Goal: Task Accomplishment & Management: Manage account settings

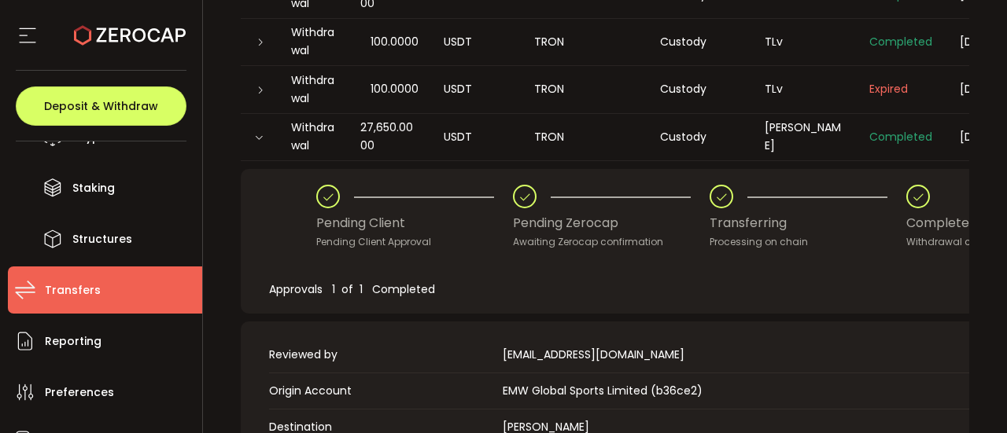
scroll to position [69, 0]
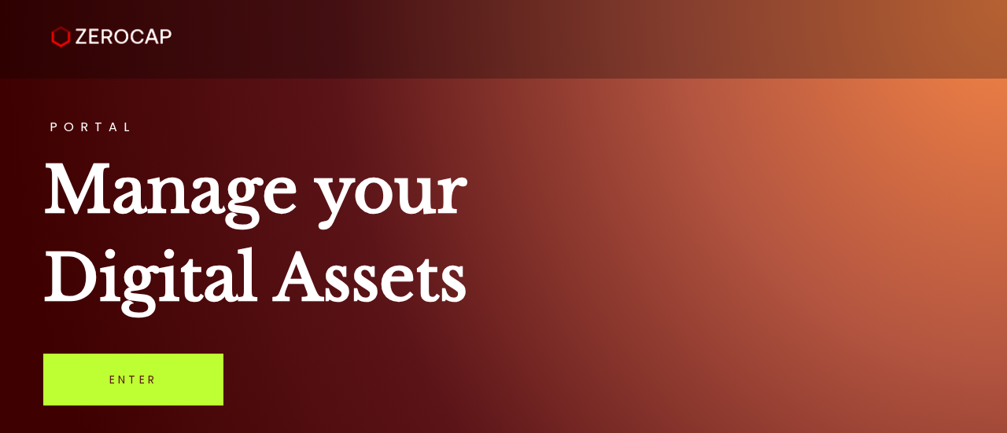
click at [142, 362] on link "Enter" at bounding box center [133, 380] width 180 height 52
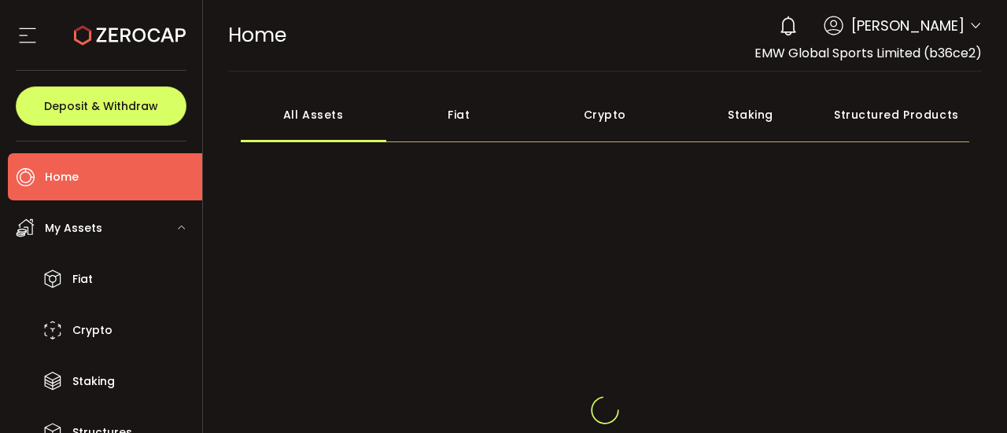
click at [200, 356] on ul "Fiat Crypto Staking Structures" at bounding box center [105, 356] width 194 height 201
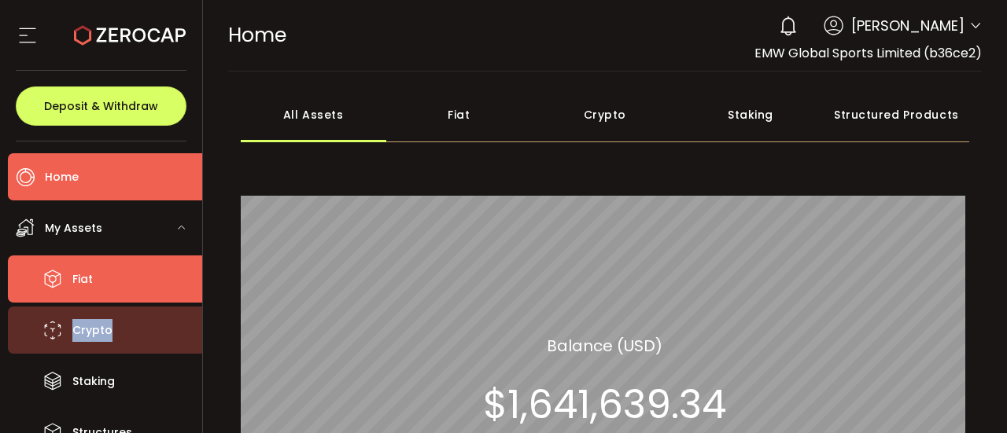
drag, startPoint x: 200, startPoint y: 271, endPoint x: 193, endPoint y: 314, distance: 42.9
click at [193, 314] on ul "Fiat Crypto Staking Structures" at bounding box center [105, 356] width 194 height 201
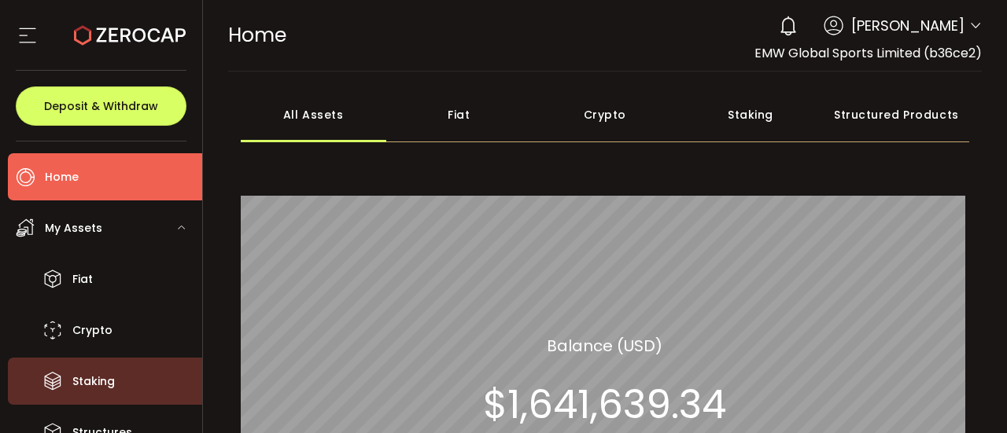
click at [197, 374] on ul "Home Trading My Assets Fiat Crypto Staking Structures Transfers Reporting Prefe…" at bounding box center [101, 288] width 202 height 292
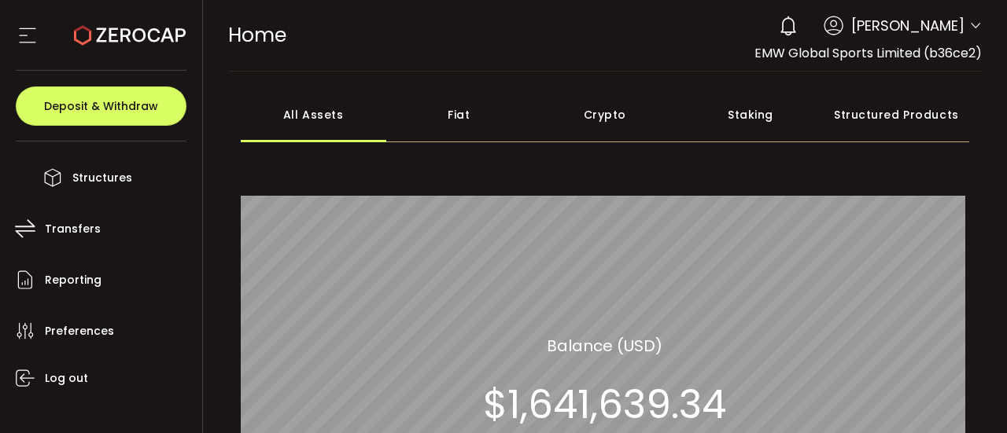
scroll to position [340, 0]
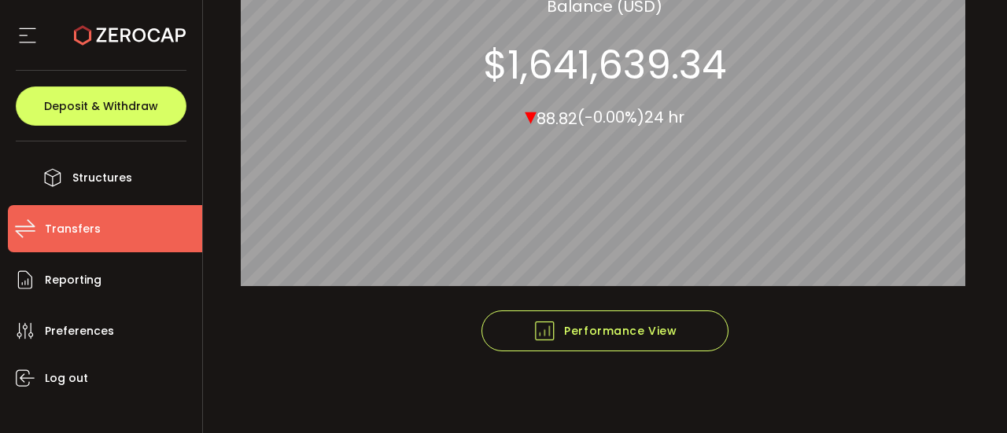
click at [68, 230] on span "Transfers" at bounding box center [73, 229] width 56 height 23
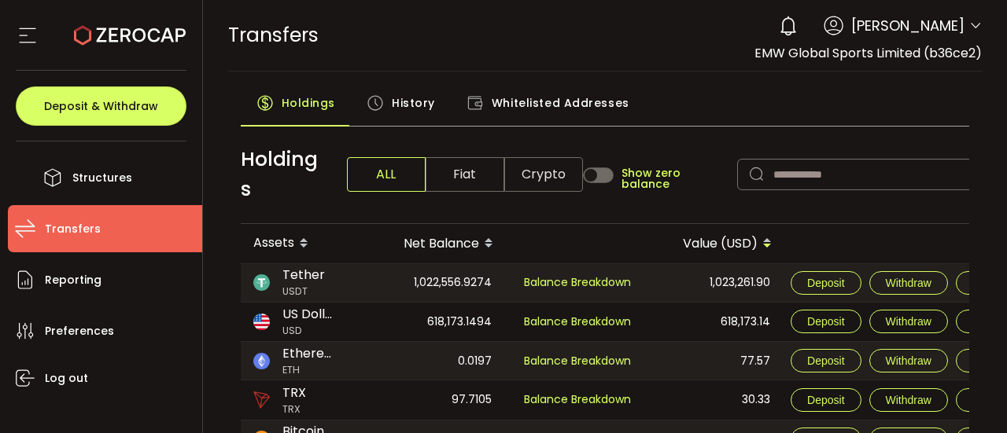
click at [421, 95] on span "History" at bounding box center [413, 102] width 43 height 31
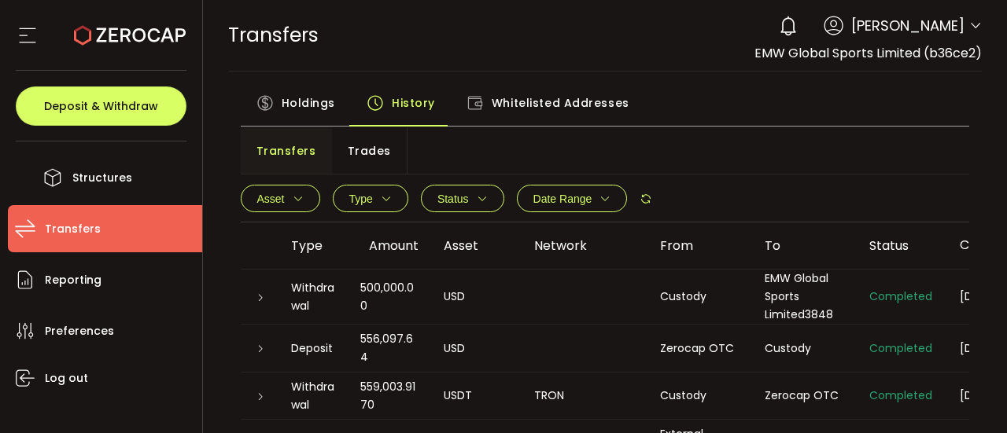
click at [357, 157] on span "Trades" at bounding box center [369, 150] width 43 height 31
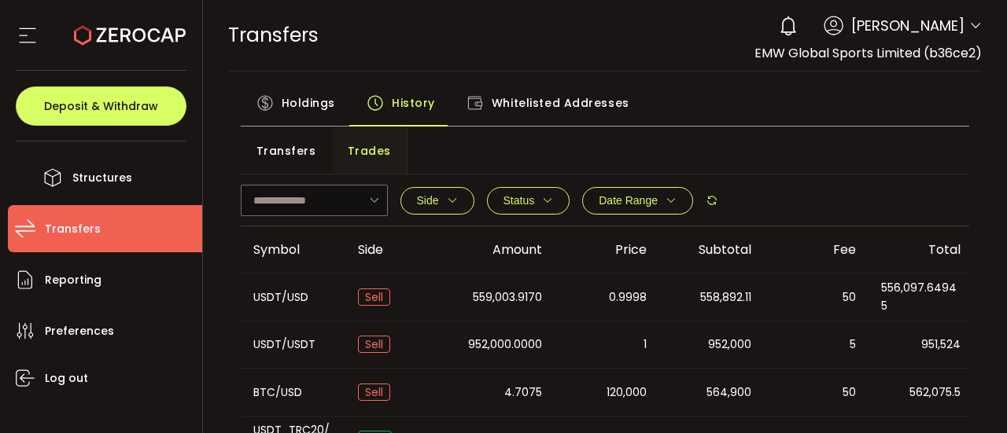
click at [282, 153] on span "Transfers" at bounding box center [286, 150] width 60 height 31
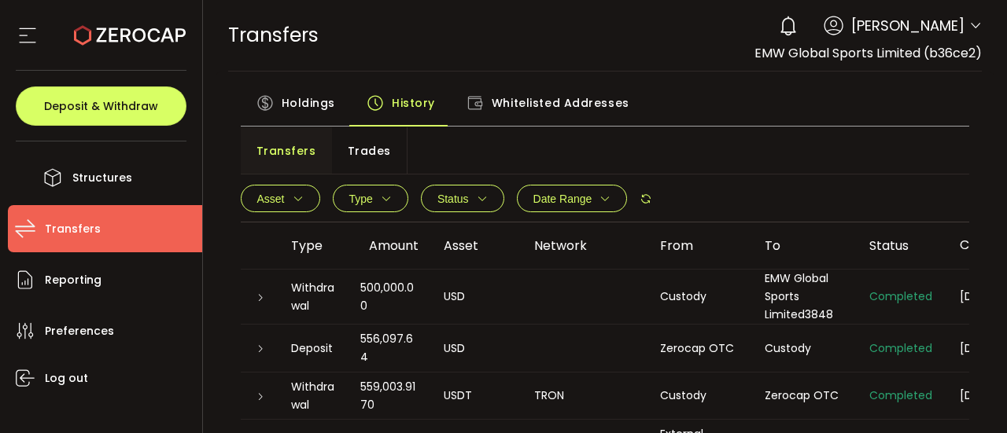
click at [381, 199] on icon "button" at bounding box center [386, 198] width 11 height 11
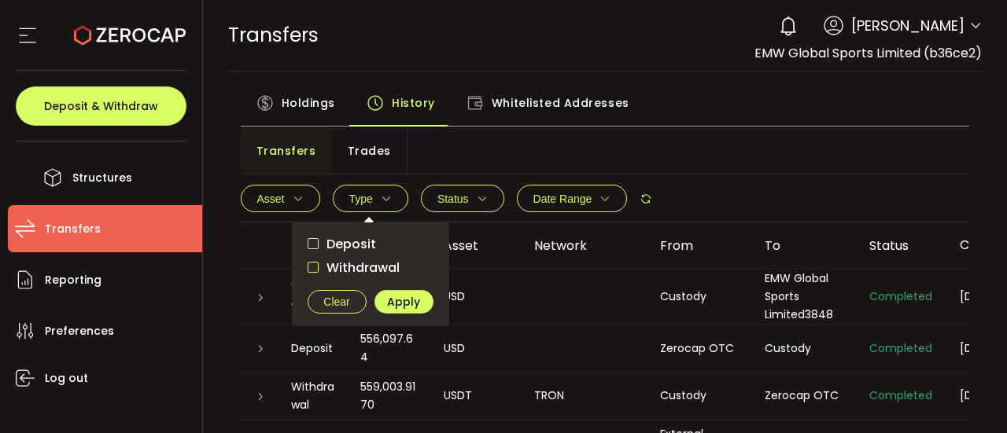
click at [315, 269] on span "checkbox-group" at bounding box center [313, 267] width 11 height 11
click at [408, 299] on span "Apply" at bounding box center [403, 302] width 33 height 11
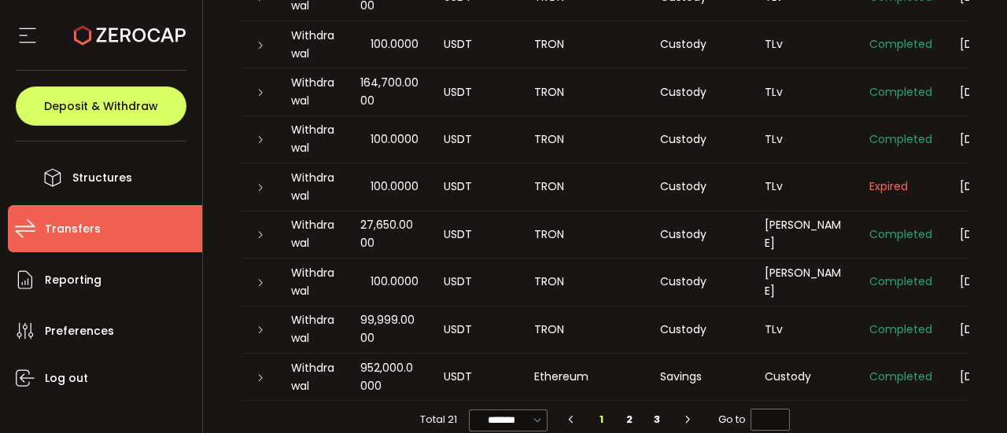
scroll to position [348, 0]
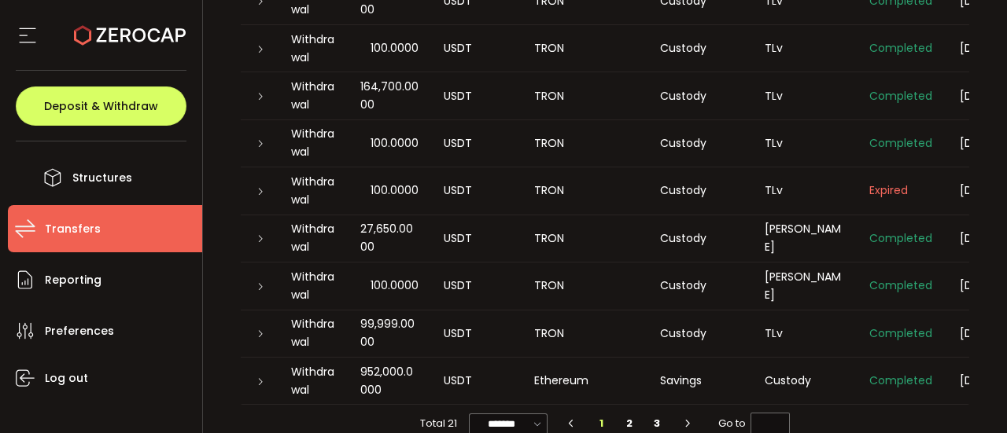
click at [258, 333] on icon at bounding box center [260, 334] width 9 height 9
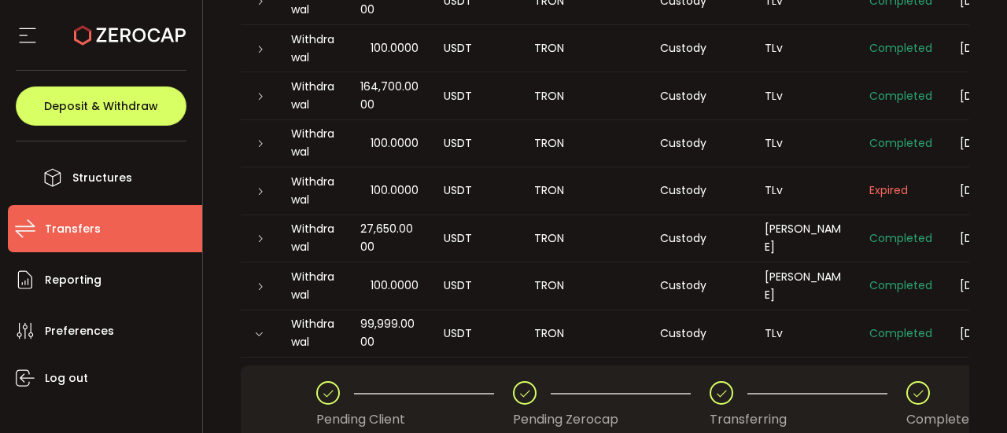
click at [1001, 351] on div "PDF is being processed and will download to your computer TRANSFERS Buy Power $…" at bounding box center [605, 299] width 805 height 1295
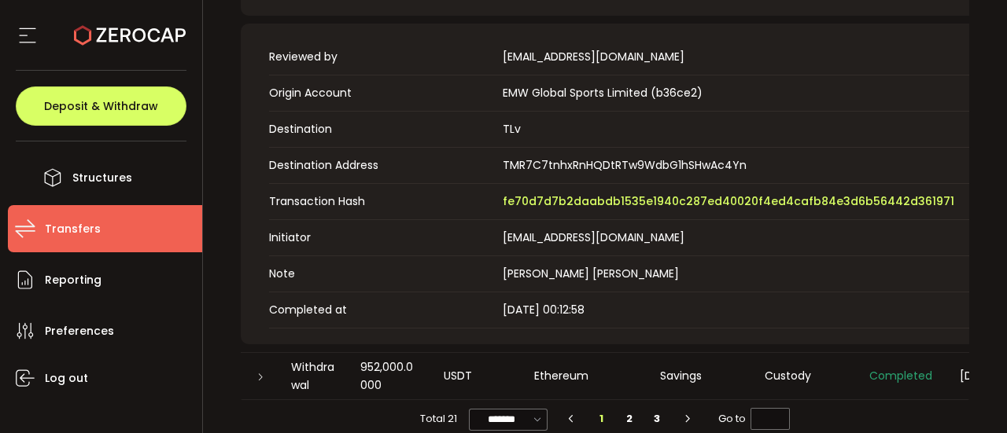
scroll to position [863, 0]
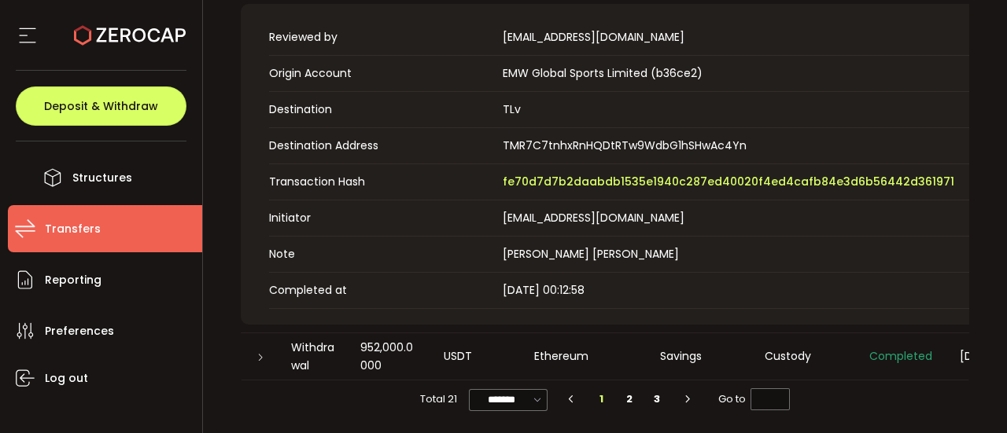
click at [256, 353] on icon at bounding box center [260, 357] width 9 height 9
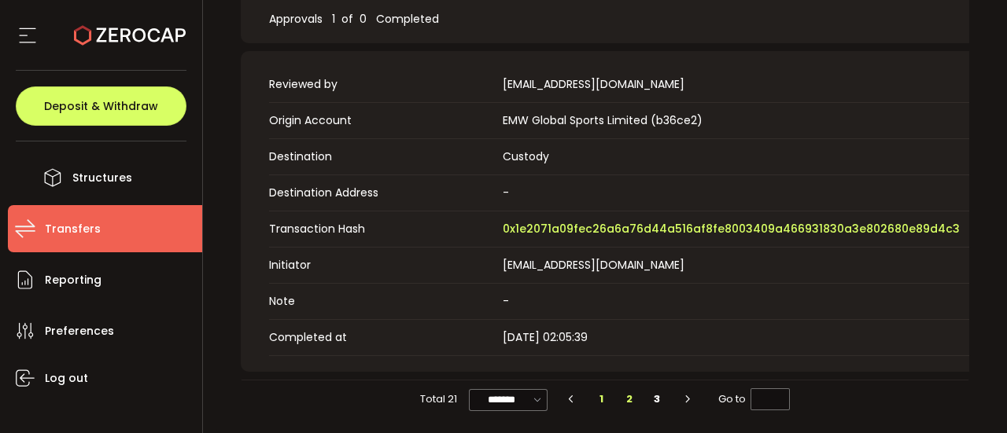
click at [624, 404] on li "2" at bounding box center [629, 400] width 28 height 22
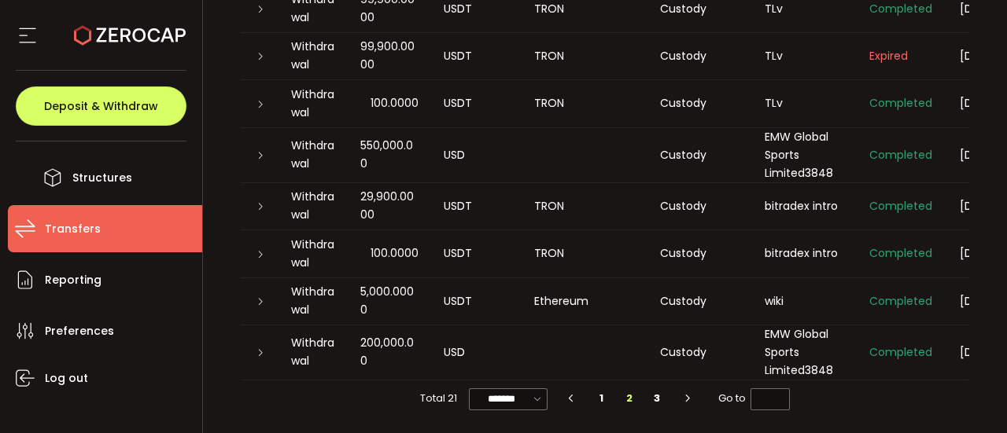
scroll to position [3, 0]
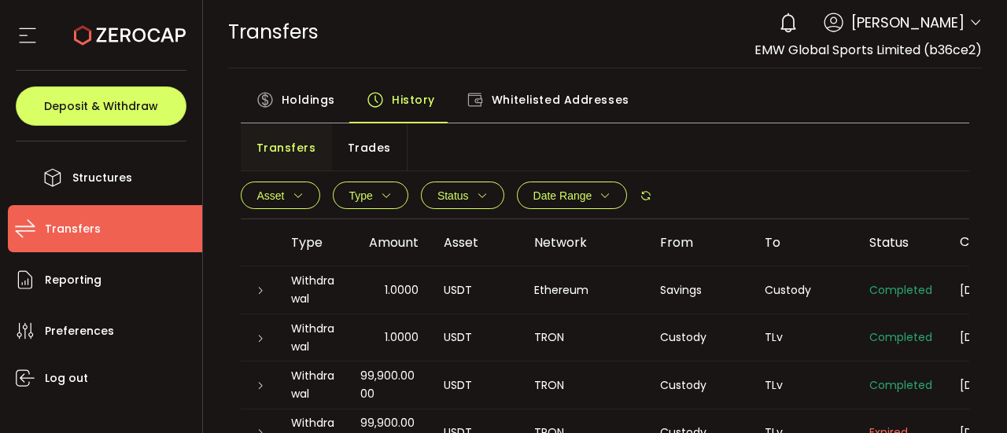
click at [390, 334] on span "1.0000" at bounding box center [402, 338] width 34 height 18
click at [256, 386] on icon at bounding box center [260, 385] width 9 height 9
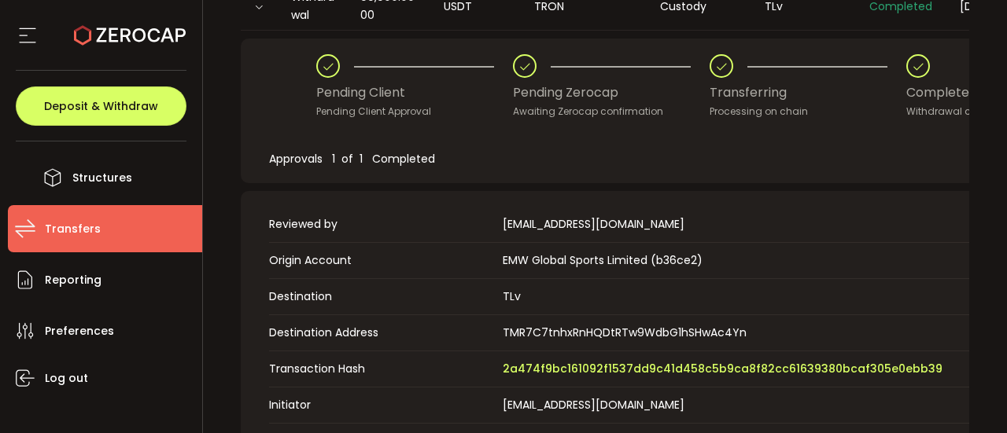
scroll to position [762, 0]
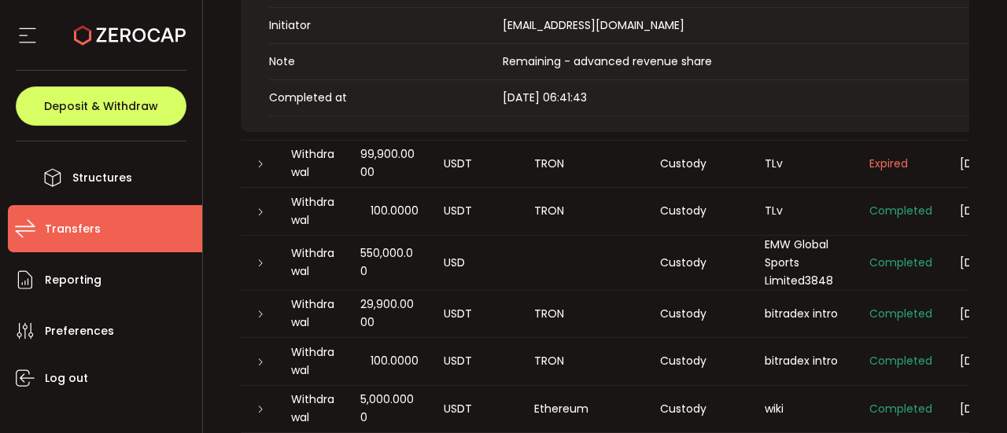
click at [257, 208] on icon at bounding box center [260, 212] width 9 height 9
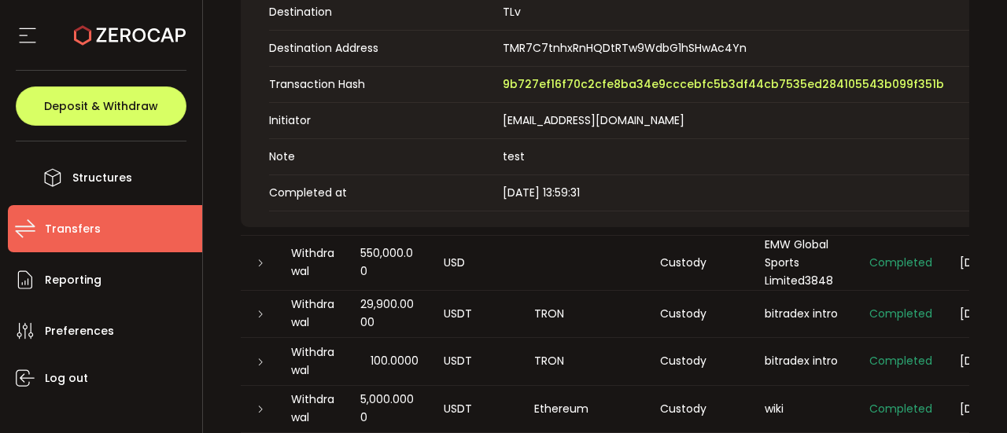
click at [261, 236] on td at bounding box center [260, 263] width 38 height 55
drag, startPoint x: 228, startPoint y: 221, endPoint x: 565, endPoint y: 98, distance: 358.3
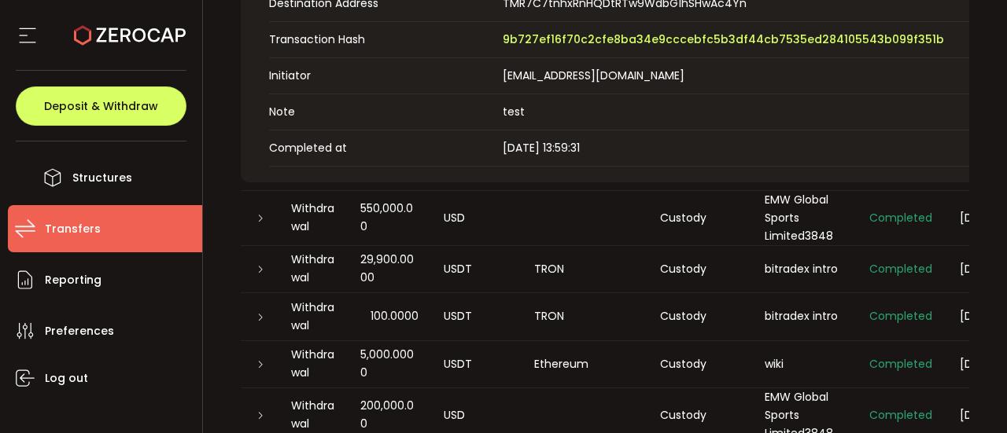
scroll to position [870, 0]
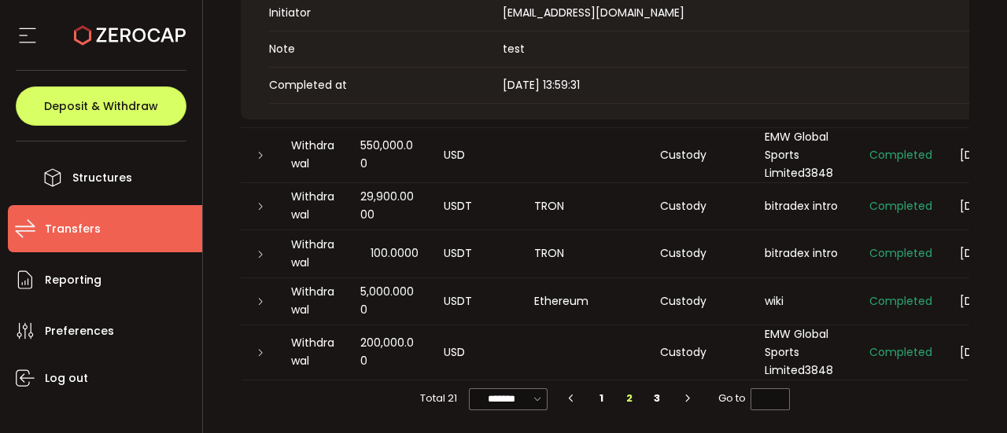
click at [573, 399] on icon "button" at bounding box center [571, 398] width 14 height 9
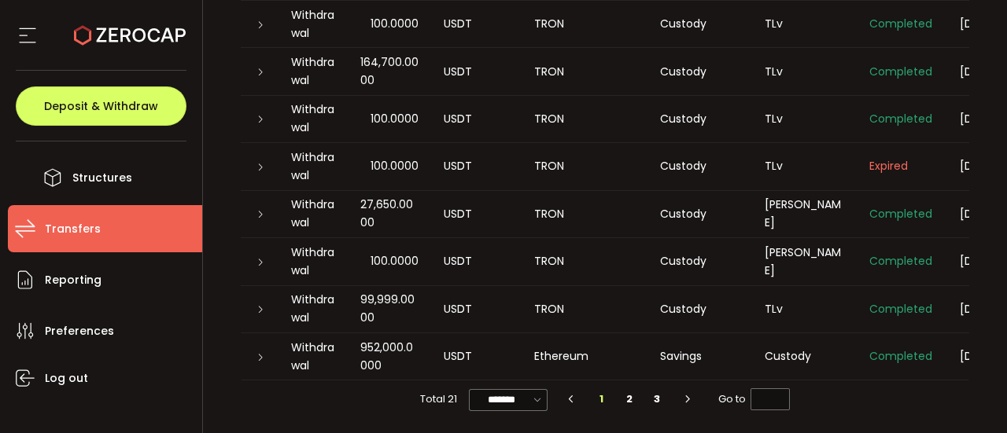
scroll to position [375, 0]
click at [631, 402] on li "2" at bounding box center [629, 400] width 28 height 22
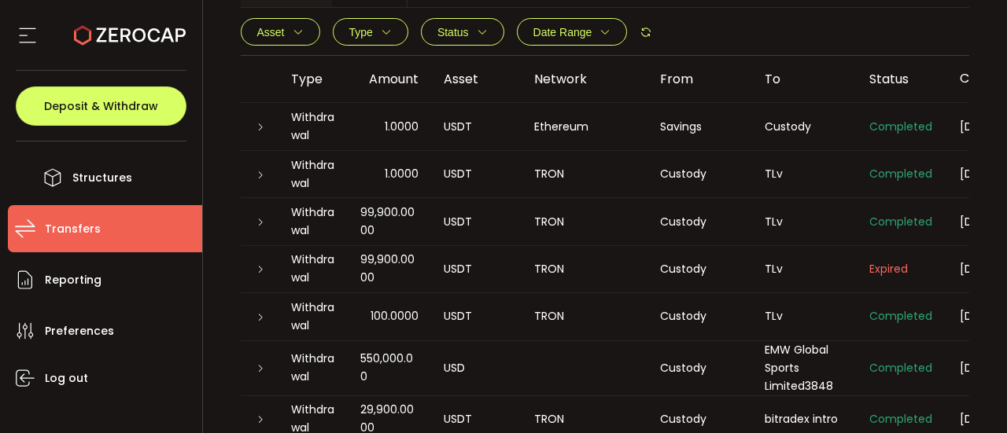
scroll to position [189, 0]
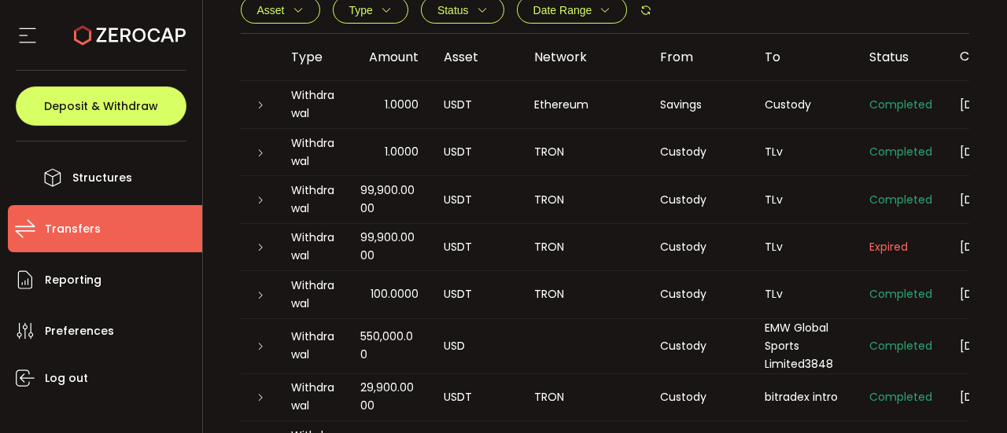
click at [264, 201] on div at bounding box center [259, 200] width 13 height 16
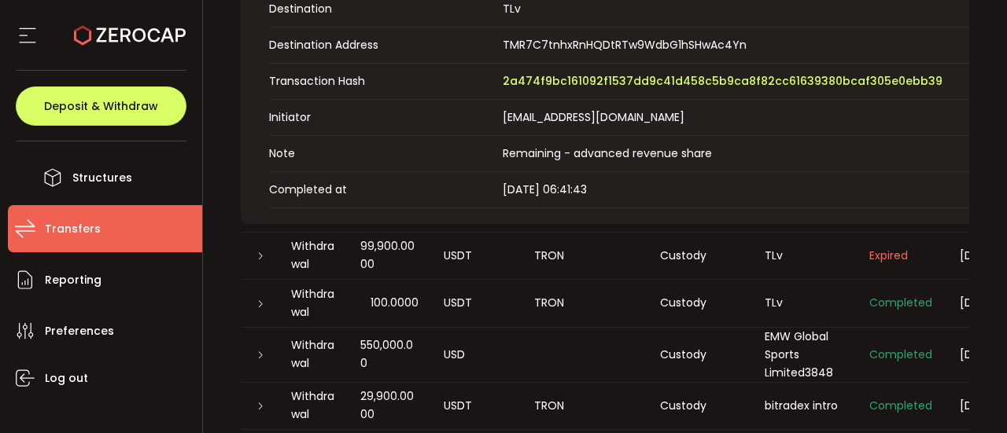
scroll to position [672, 0]
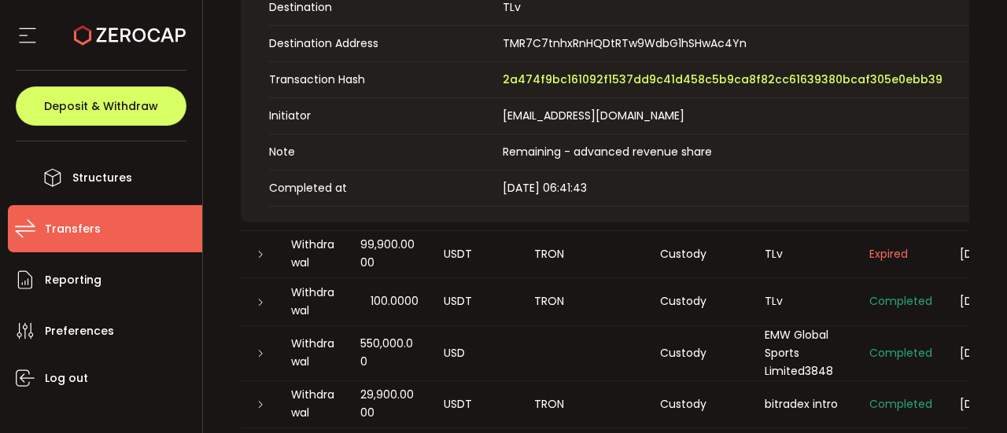
click at [261, 300] on icon at bounding box center [260, 302] width 9 height 9
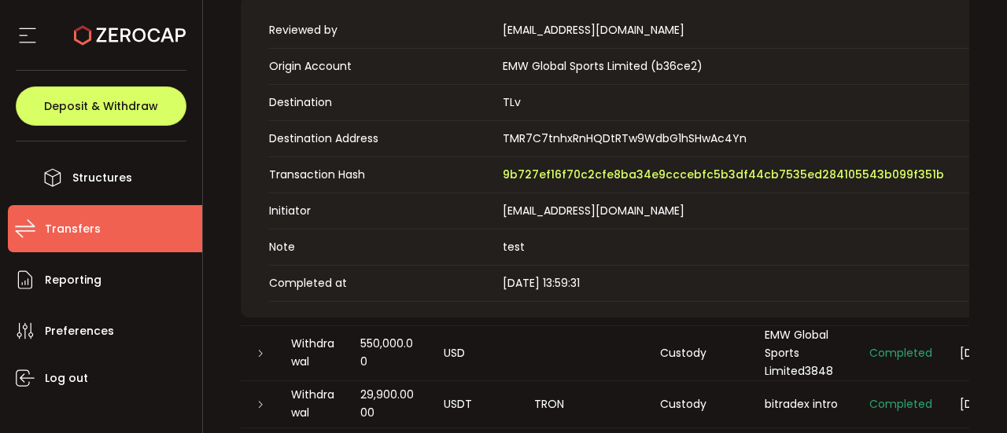
click at [241, 337] on td at bounding box center [260, 353] width 38 height 55
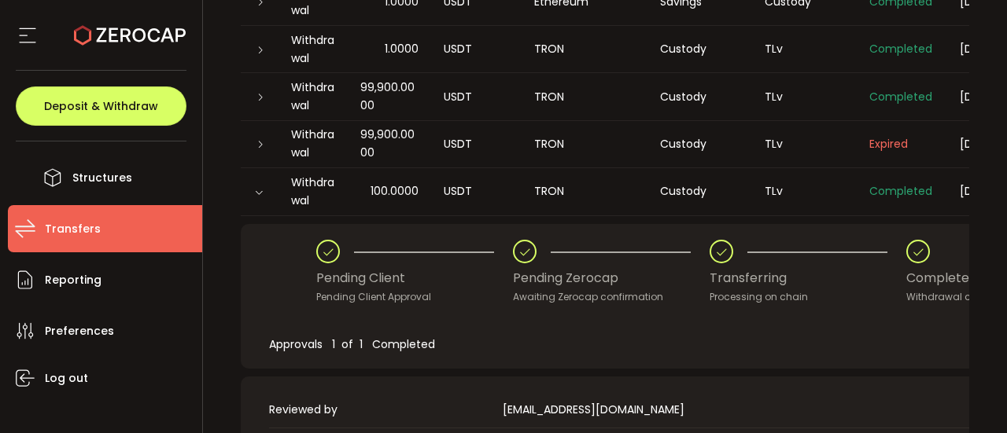
scroll to position [0, 0]
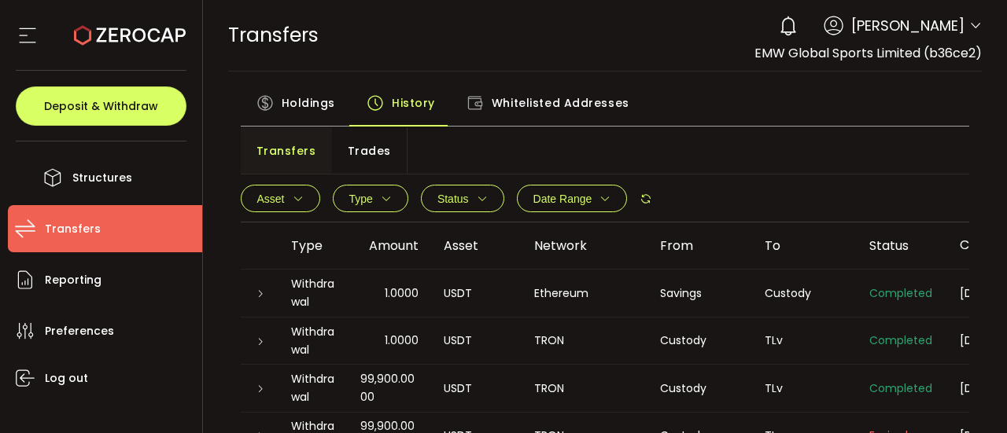
click at [256, 388] on icon at bounding box center [260, 389] width 9 height 9
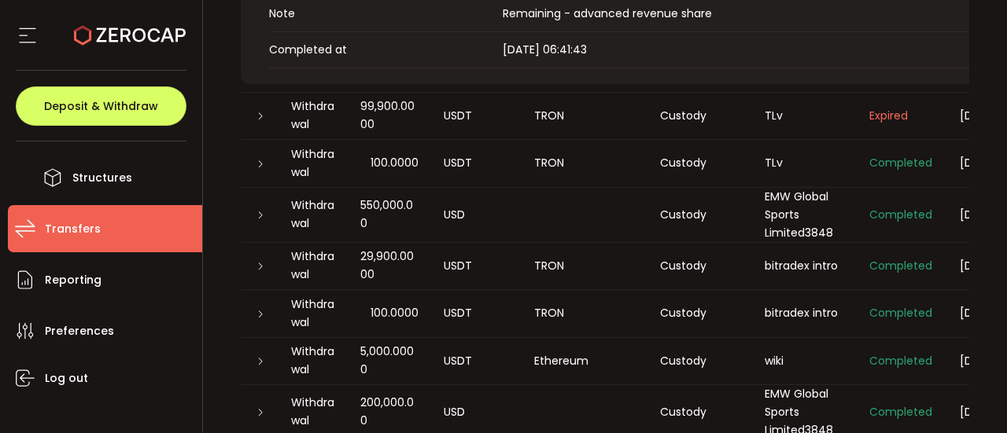
scroll to position [870, 0]
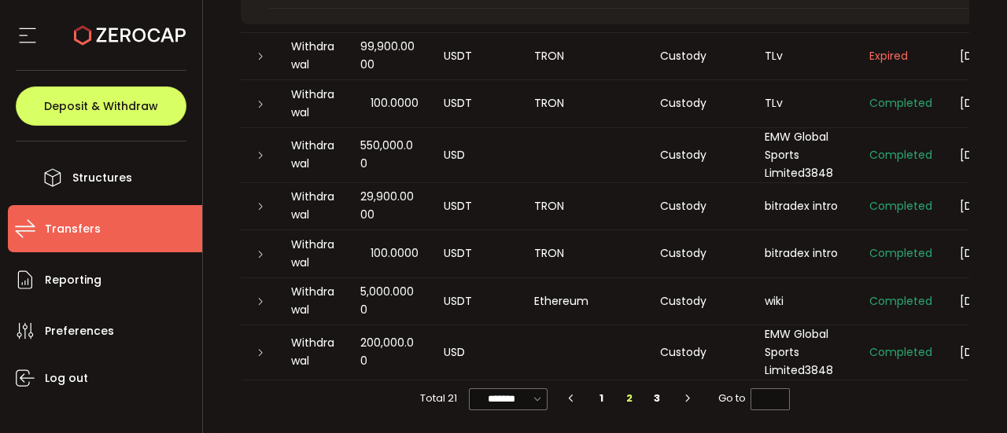
click at [571, 396] on icon "button" at bounding box center [571, 398] width 14 height 9
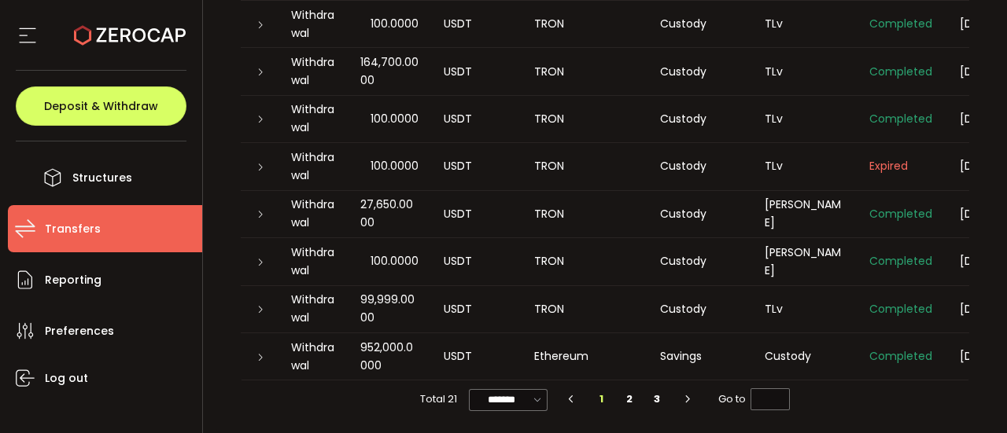
scroll to position [375, 0]
click at [628, 400] on li "2" at bounding box center [629, 400] width 28 height 22
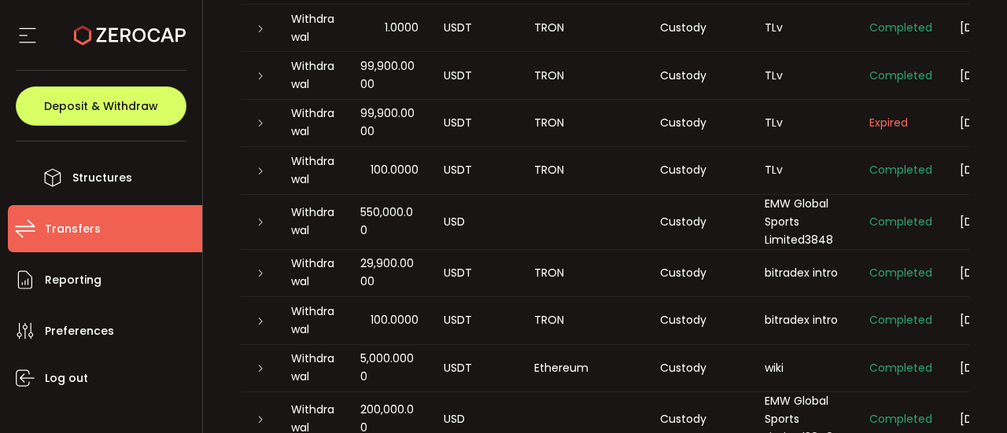
scroll to position [0, 0]
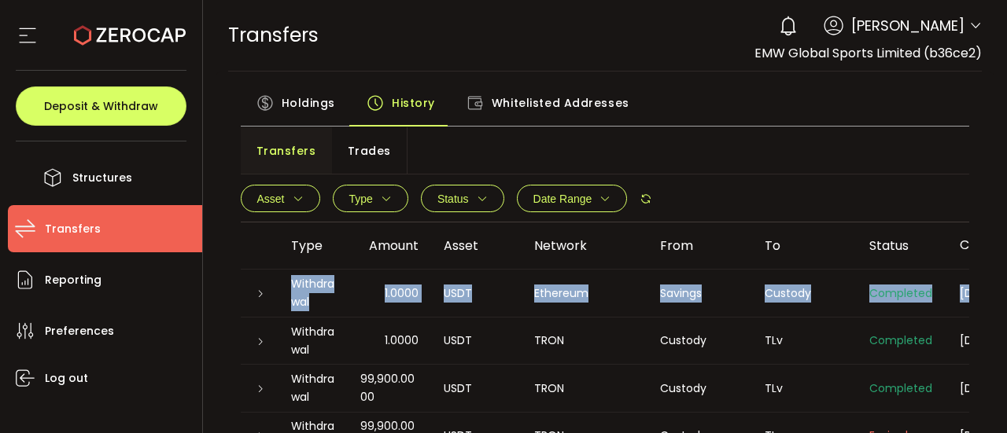
drag, startPoint x: 1001, startPoint y: 199, endPoint x: 1005, endPoint y: 269, distance: 70.1
click at [1004, 281] on section "PDF is being processed and will download to your computer TRANSFERS Buy Power $…" at bounding box center [605, 216] width 805 height 433
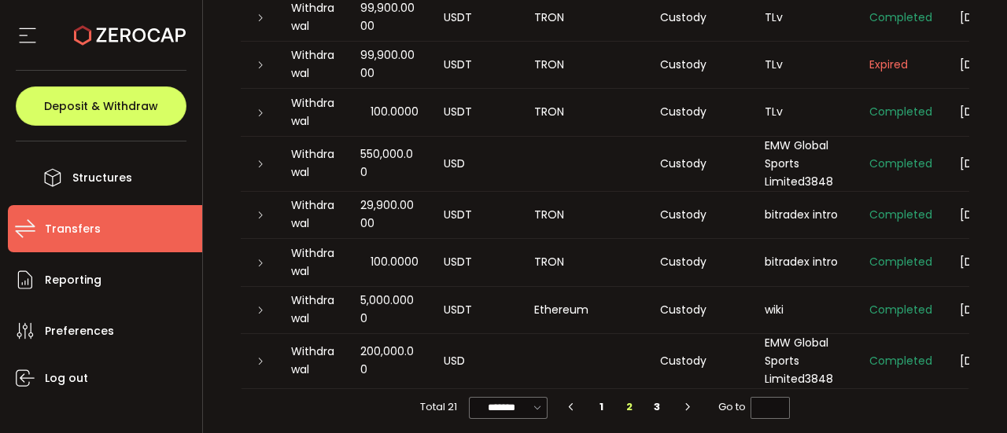
scroll to position [382, 0]
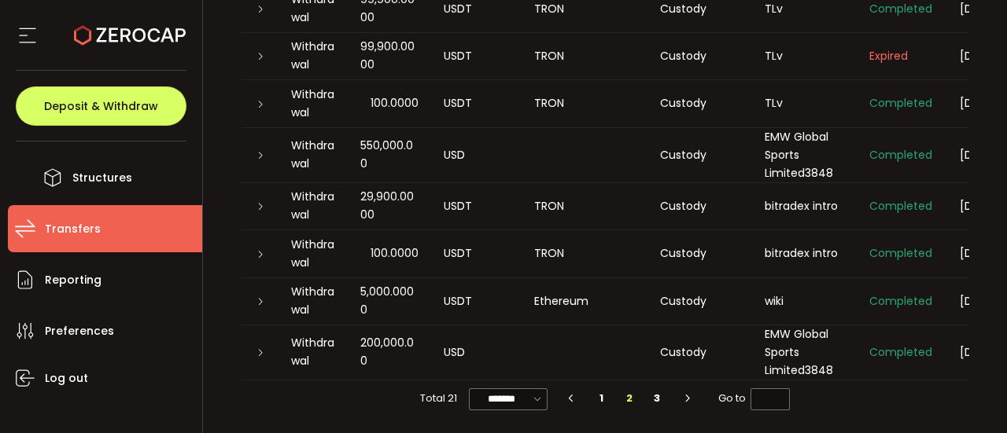
click at [598, 396] on li "1" at bounding box center [602, 399] width 28 height 22
type input "*"
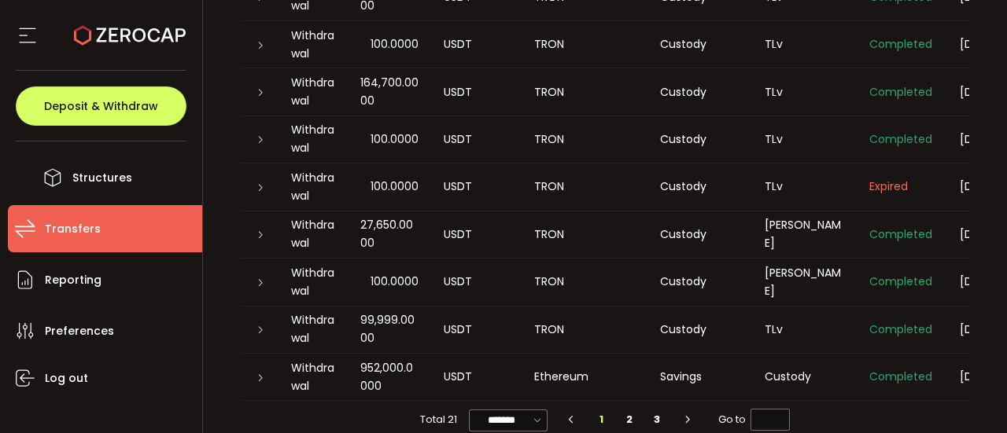
scroll to position [350, 0]
click at [253, 326] on div at bounding box center [259, 331] width 13 height 16
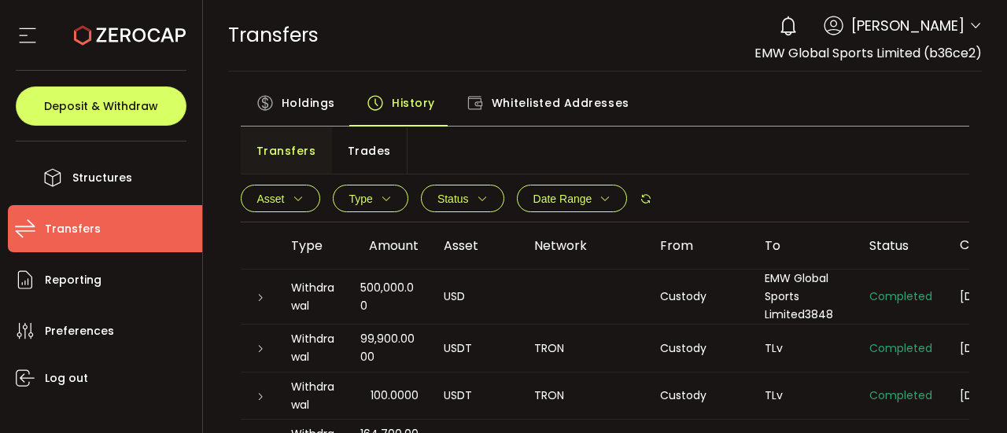
scroll to position [379, 0]
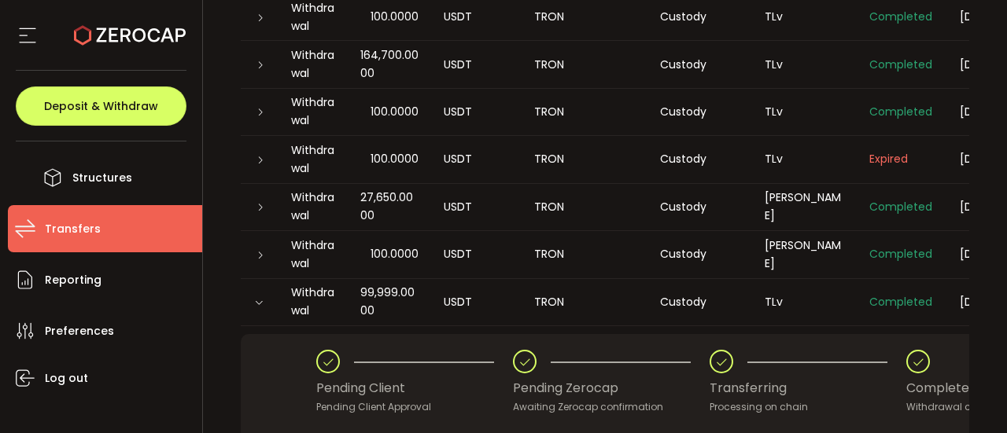
click at [258, 207] on icon at bounding box center [260, 207] width 9 height 9
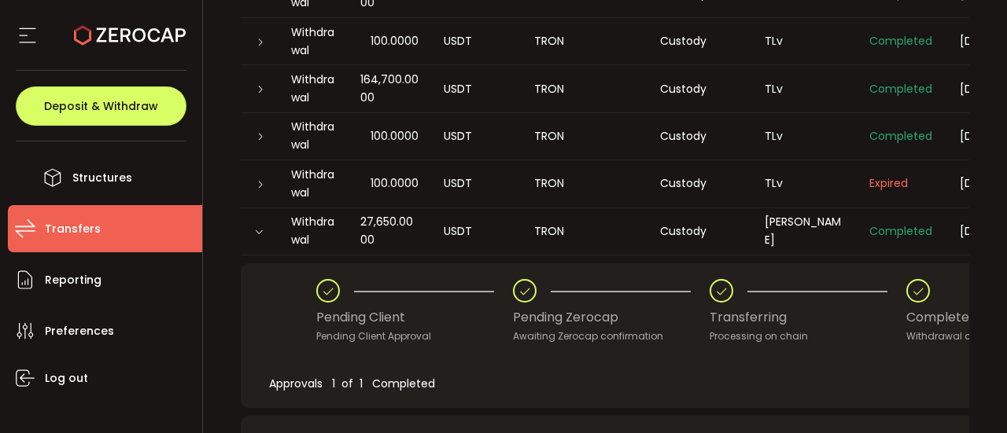
scroll to position [0, 0]
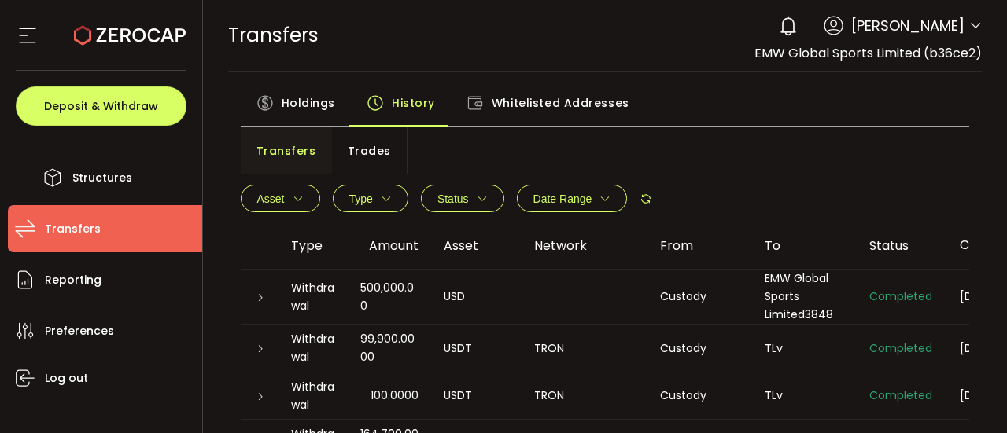
drag, startPoint x: 1001, startPoint y: 131, endPoint x: 999, endPoint y: 160, distance: 30.0
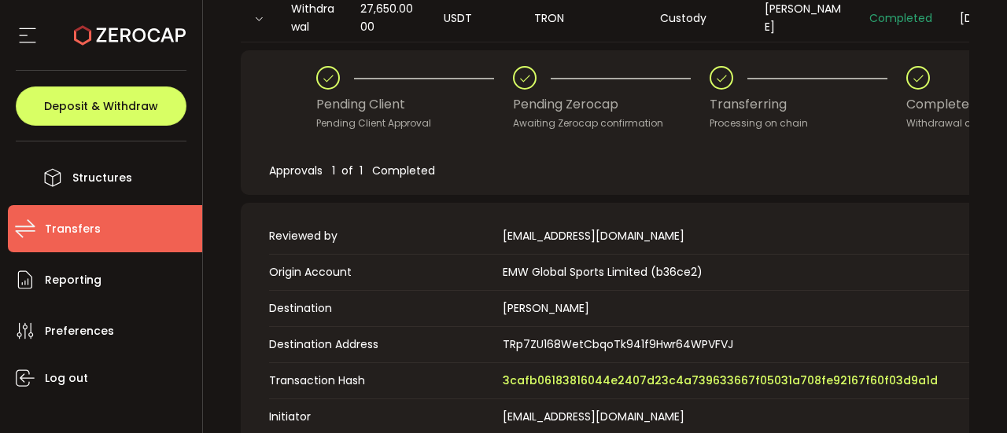
click at [577, 219] on div "Pending Client Pending Client Approval Pending Zerocap Awaiting Zerocap confirm…" at bounding box center [673, 287] width 864 height 474
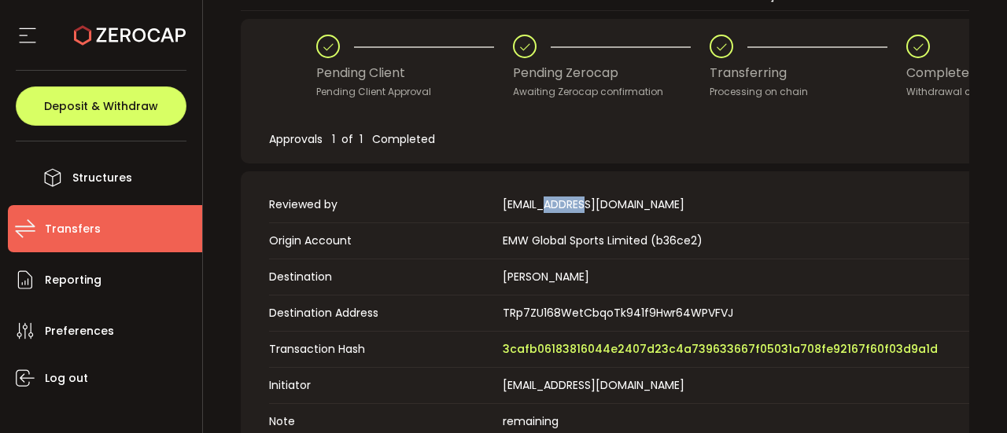
click at [577, 219] on table "Reviewed by aw@emw-global.com Approved Origin Account EMW Global Sports Limited…" at bounding box center [672, 331] width 807 height 289
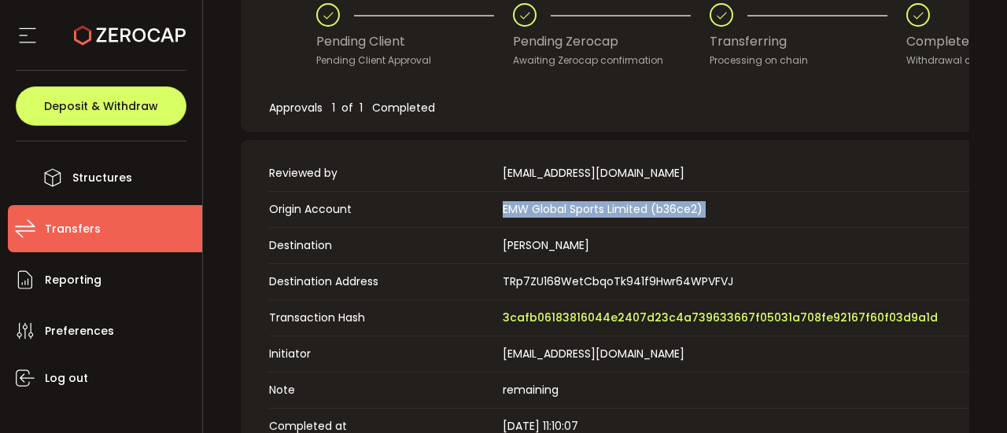
click at [577, 219] on table "Reviewed by aw@emw-global.com Approved Origin Account EMW Global Sports Limited…" at bounding box center [672, 300] width 807 height 289
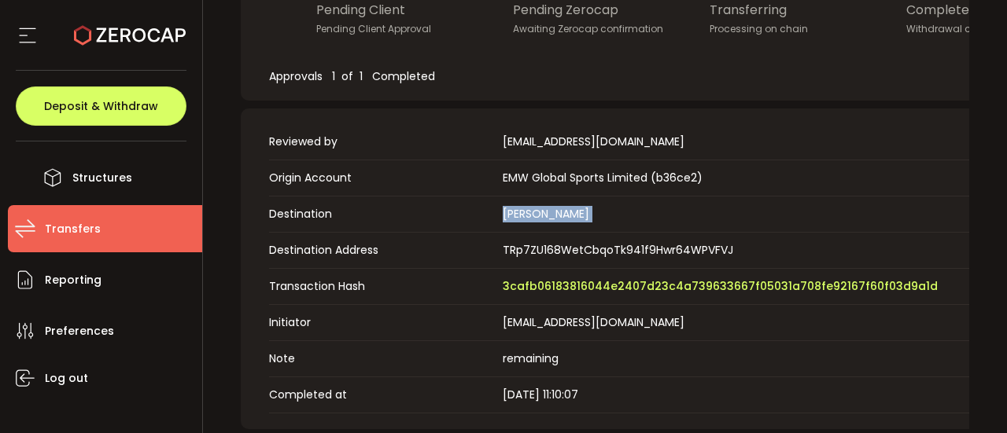
click at [577, 219] on table "Reviewed by aw@emw-global.com Approved Origin Account EMW Global Sports Limited…" at bounding box center [672, 268] width 807 height 289
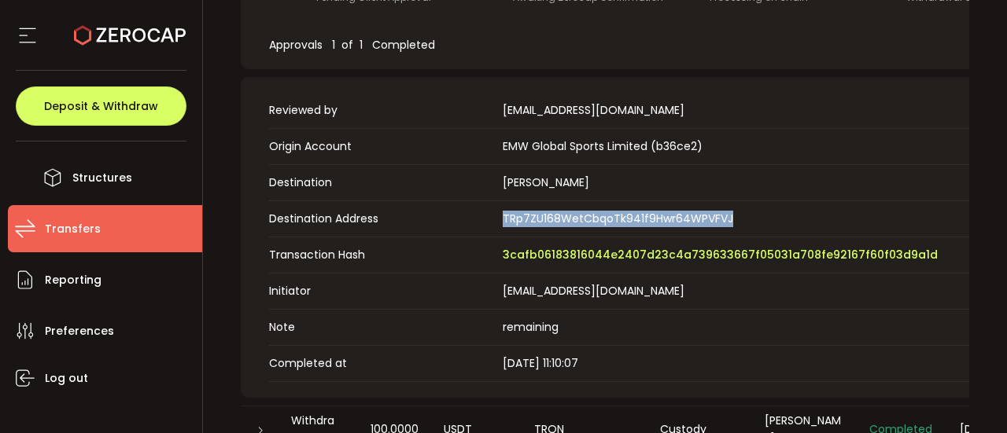
click at [577, 219] on table "Reviewed by aw@emw-global.com Approved Origin Account EMW Global Sports Limited…" at bounding box center [672, 237] width 807 height 289
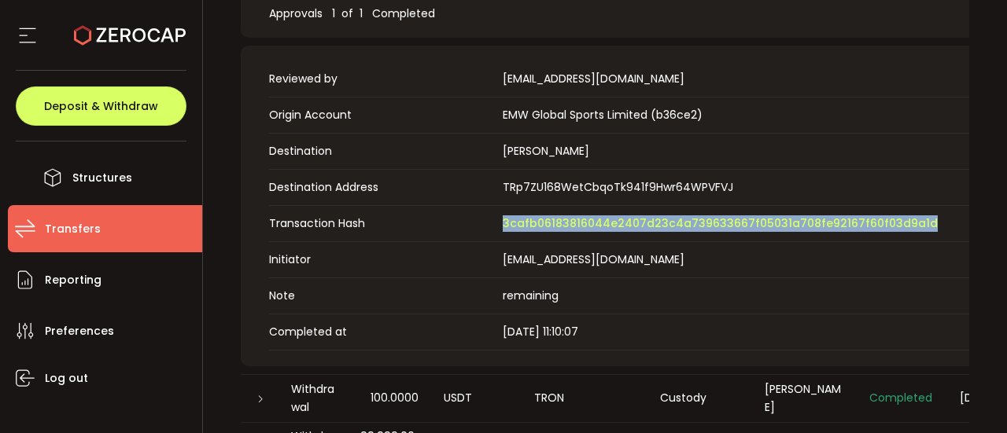
click at [577, 219] on span "3cafb06183816044e2407d23c4a739633667f05031a708fe92167f60f03d9a1d" at bounding box center [720, 224] width 435 height 17
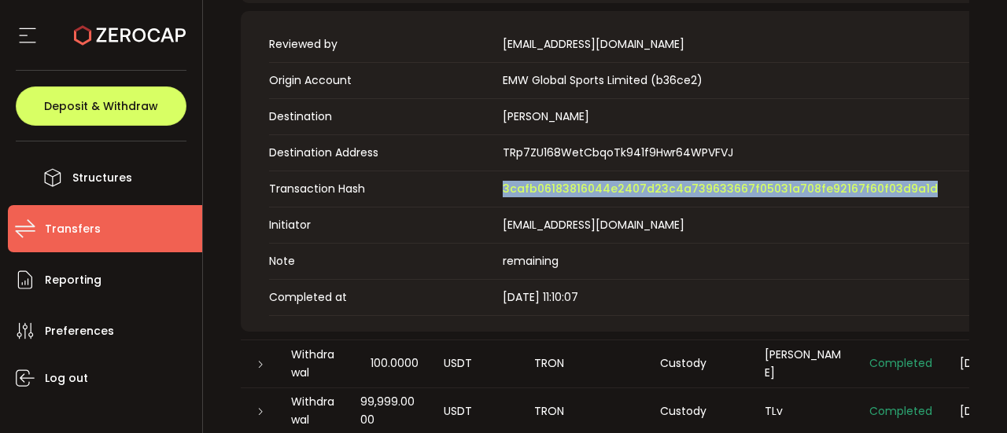
scroll to position [816, 0]
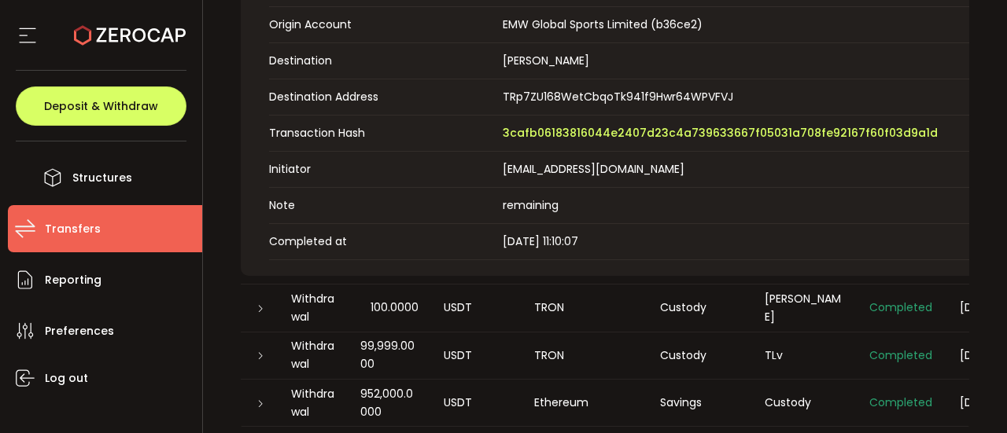
click at [113, 237] on li "Transfers" at bounding box center [105, 228] width 194 height 47
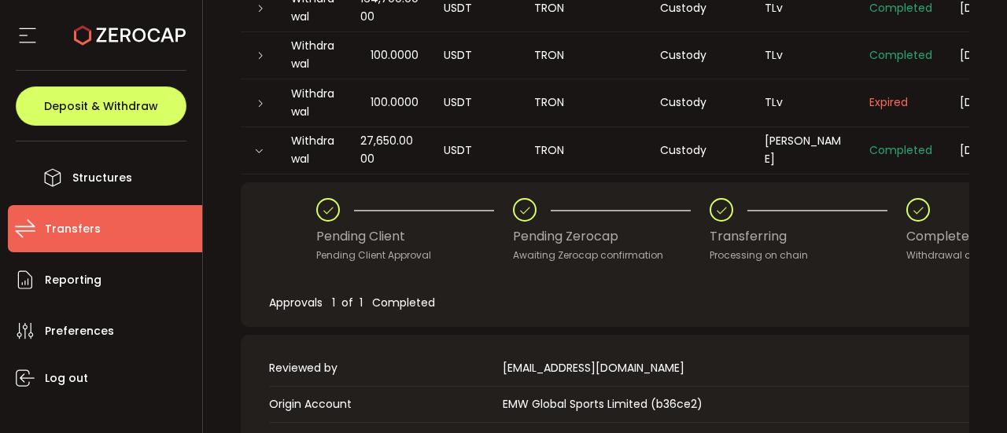
scroll to position [57, 0]
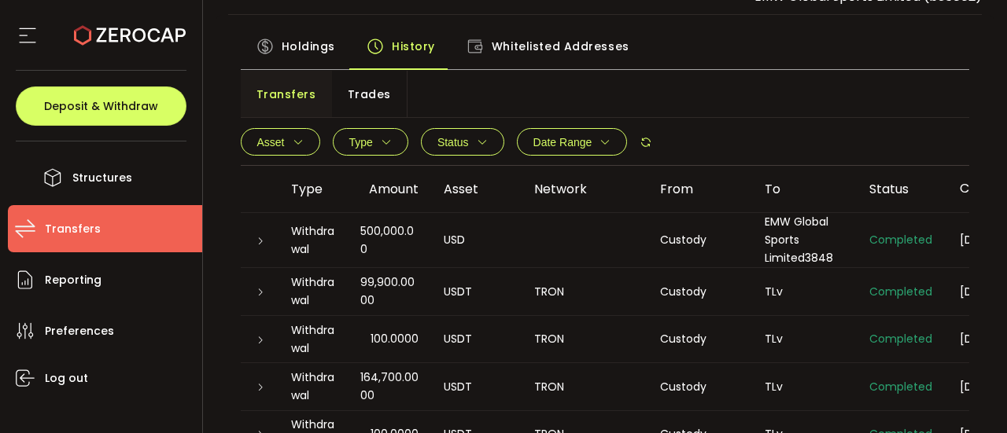
click at [480, 142] on icon "button" at bounding box center [482, 142] width 11 height 11
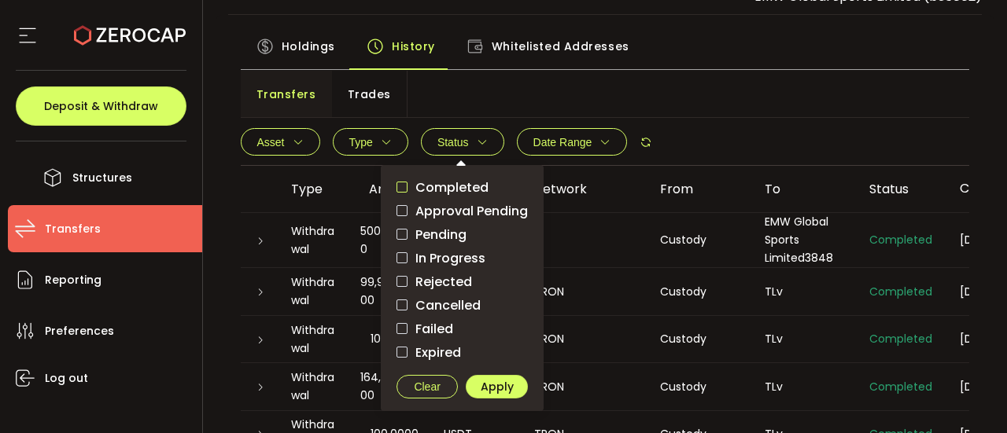
click at [400, 185] on span "checkbox-group" at bounding box center [401, 187] width 11 height 11
click at [501, 381] on span "Apply" at bounding box center [497, 386] width 33 height 11
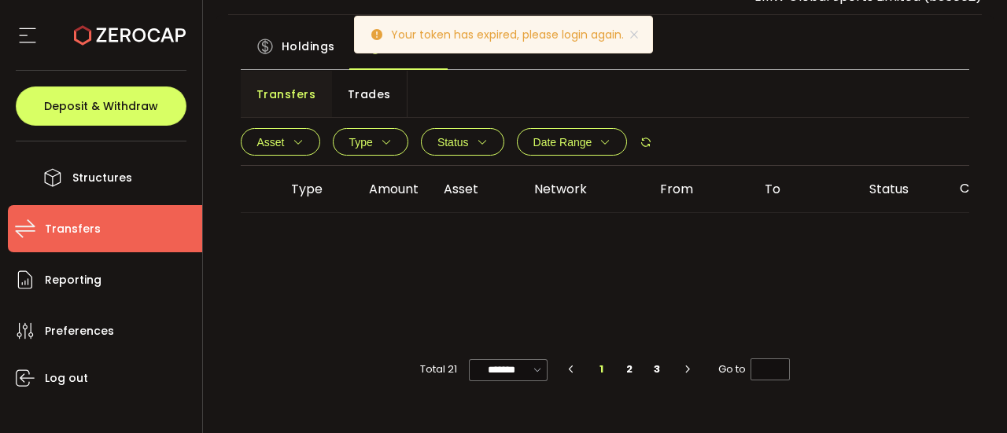
click at [370, 144] on span "Type" at bounding box center [361, 142] width 24 height 13
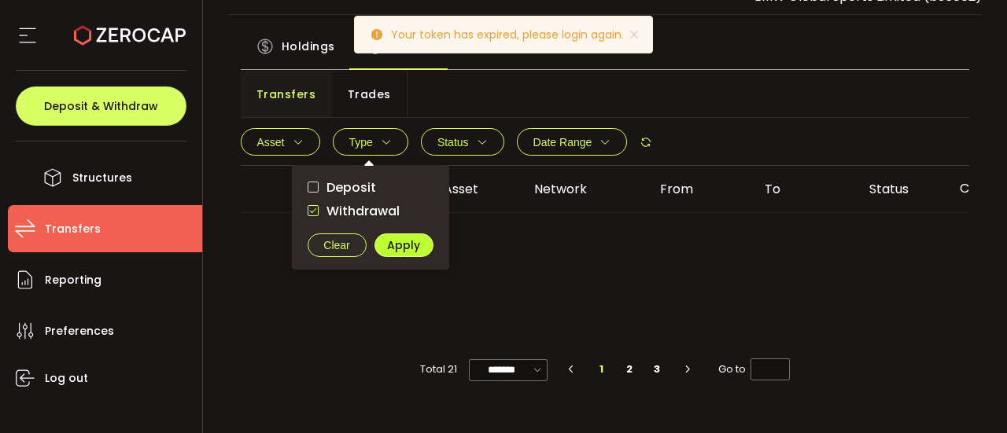
click at [392, 243] on span "Apply" at bounding box center [403, 245] width 33 height 11
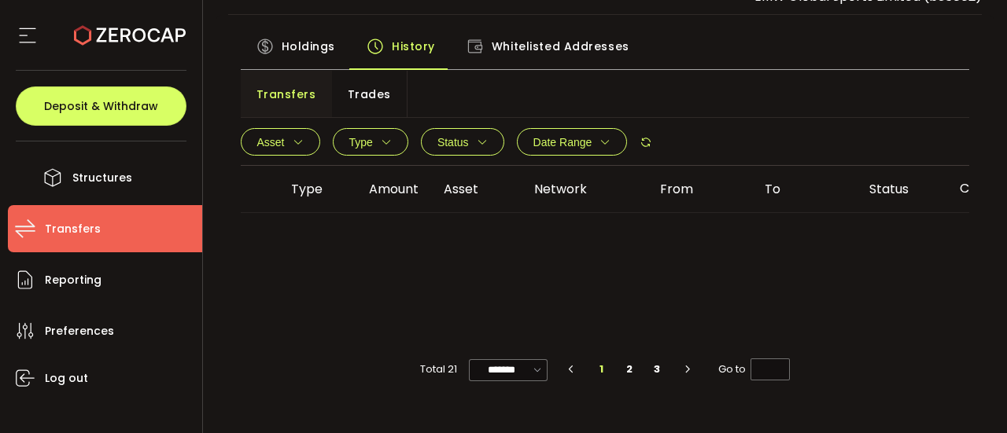
click at [477, 145] on icon "button" at bounding box center [482, 142] width 11 height 11
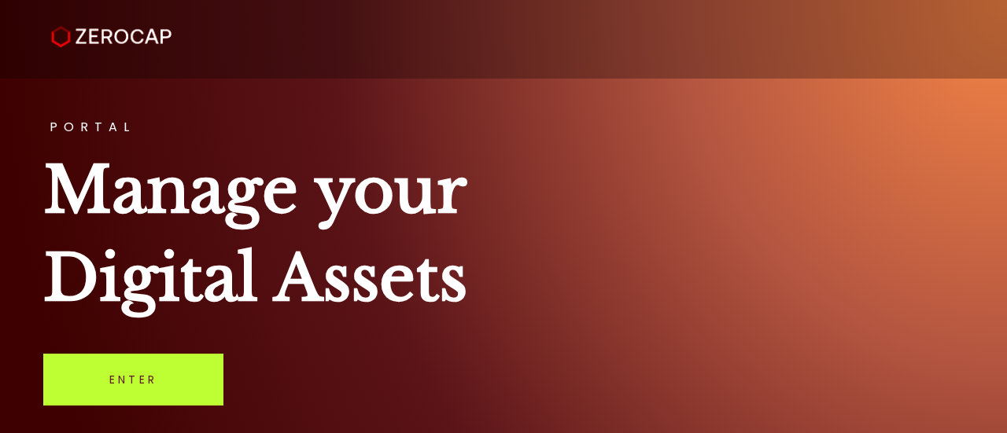
click at [156, 383] on link "Enter" at bounding box center [133, 380] width 180 height 52
